Goal: Navigation & Orientation: Find specific page/section

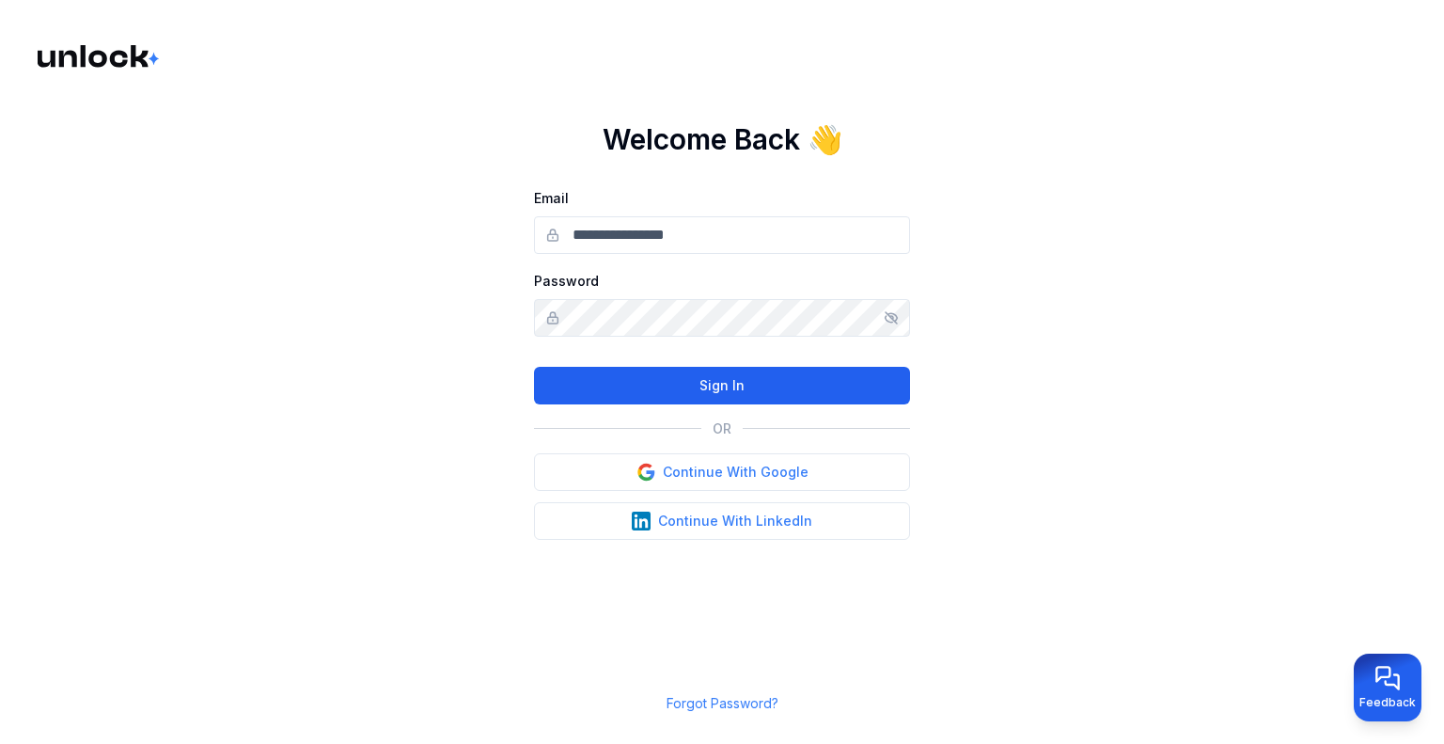
type input "**********"
click at [725, 390] on button "Sign In" at bounding box center [722, 386] width 376 height 38
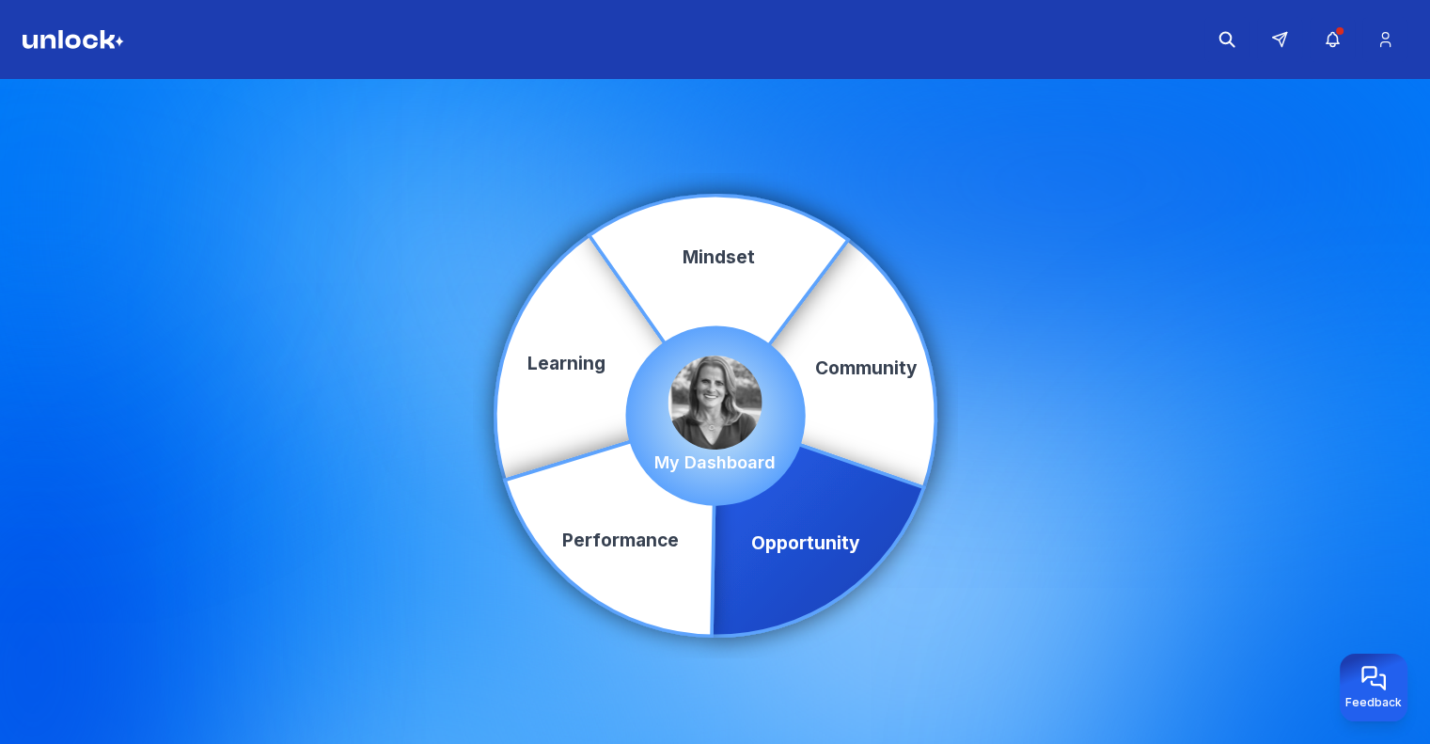
click at [806, 525] on icon at bounding box center [817, 525] width 212 height 220
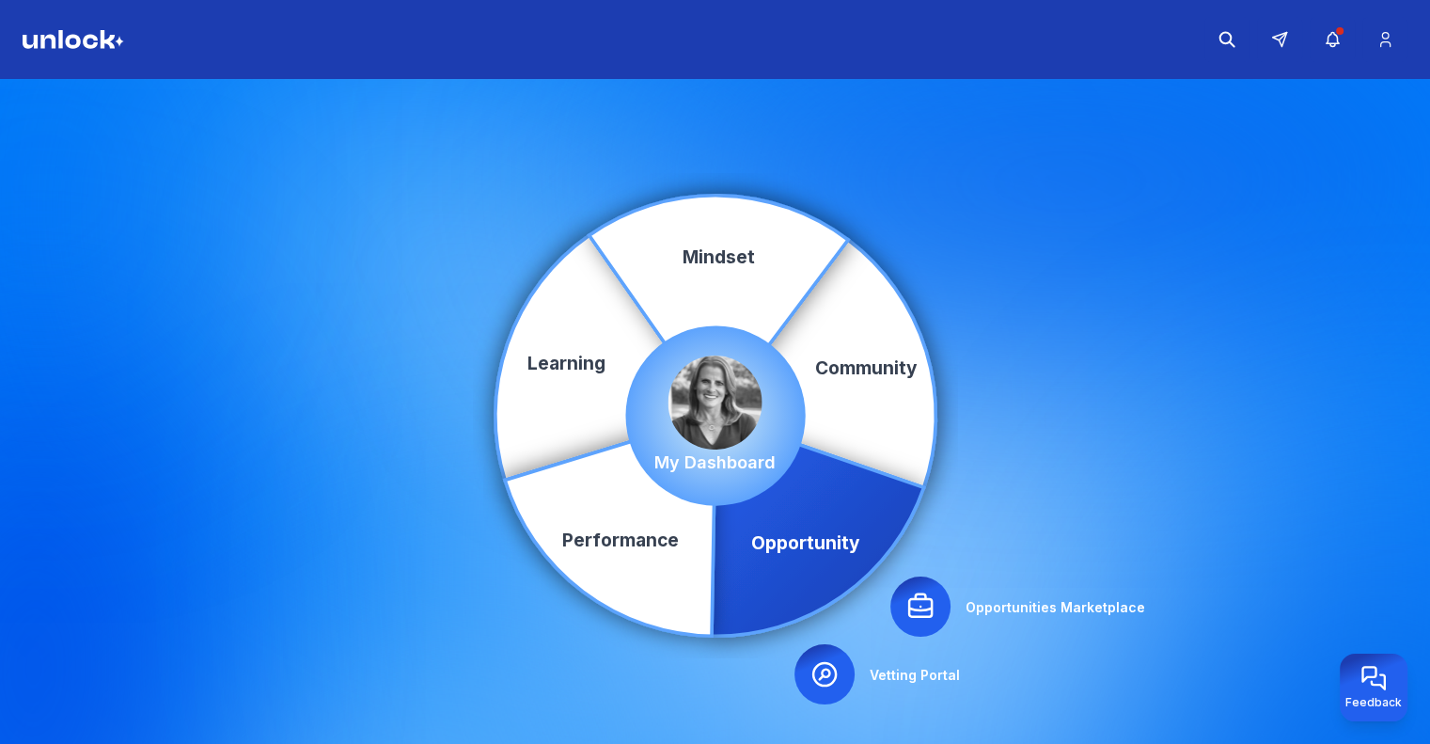
click at [934, 592] on icon at bounding box center [920, 606] width 30 height 30
